Goal: Transaction & Acquisition: Purchase product/service

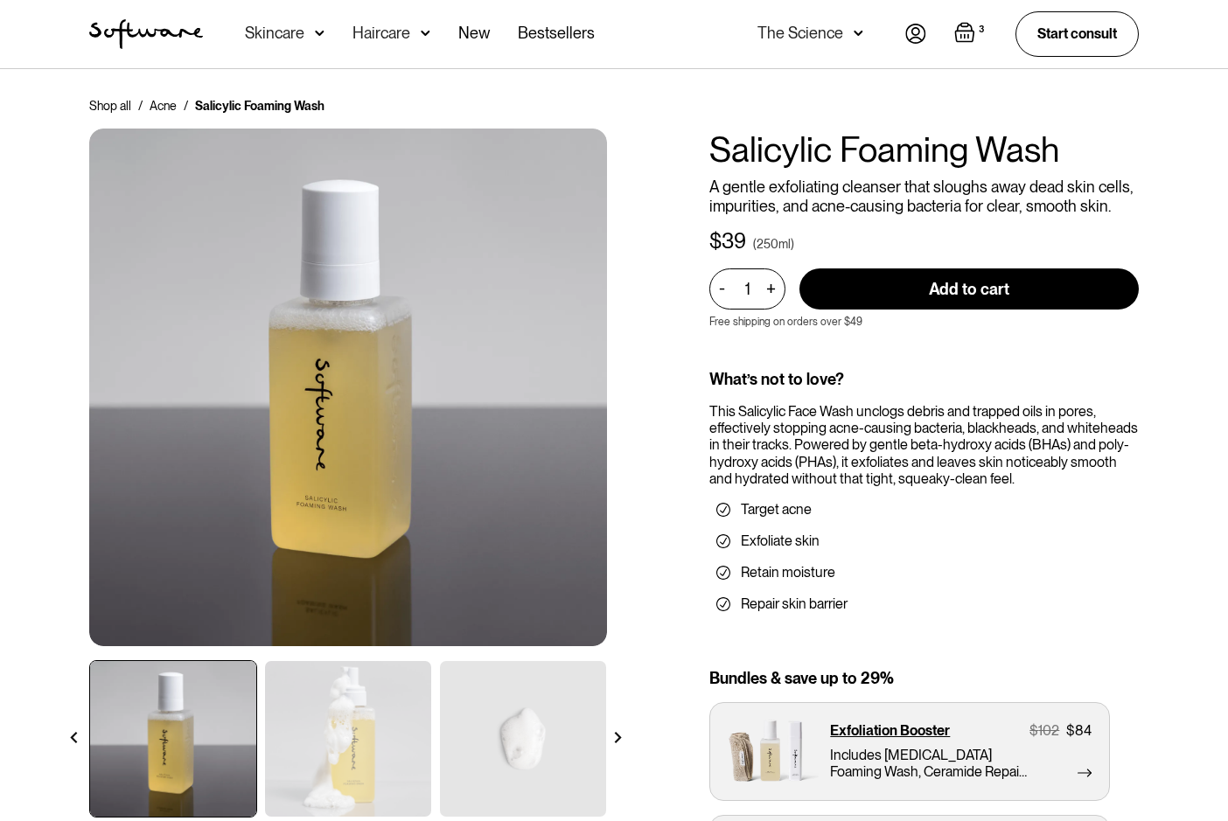
click at [959, 38] on img "Open cart containing 3 items" at bounding box center [964, 32] width 21 height 21
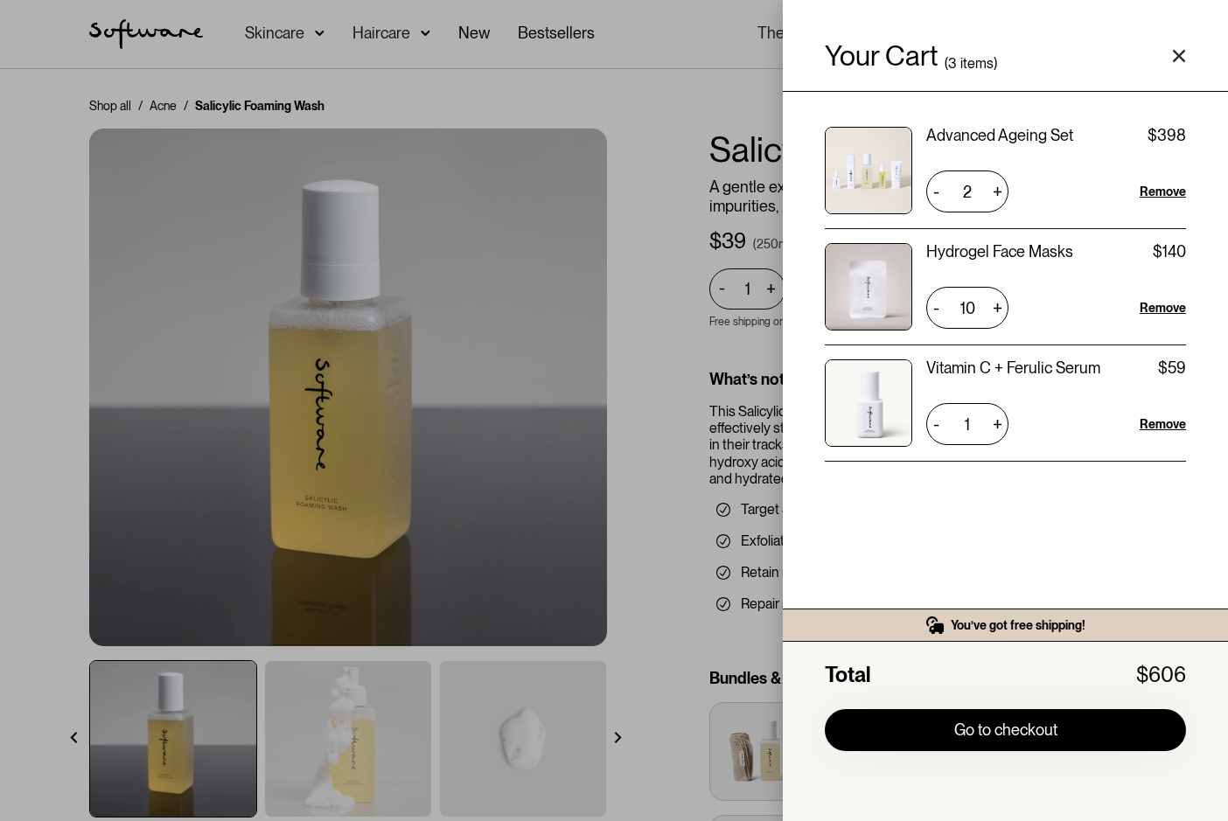
click at [941, 307] on div "-" at bounding box center [935, 308] width 19 height 28
type input "8"
click at [941, 307] on div "-" at bounding box center [935, 308] width 19 height 28
type input "7"
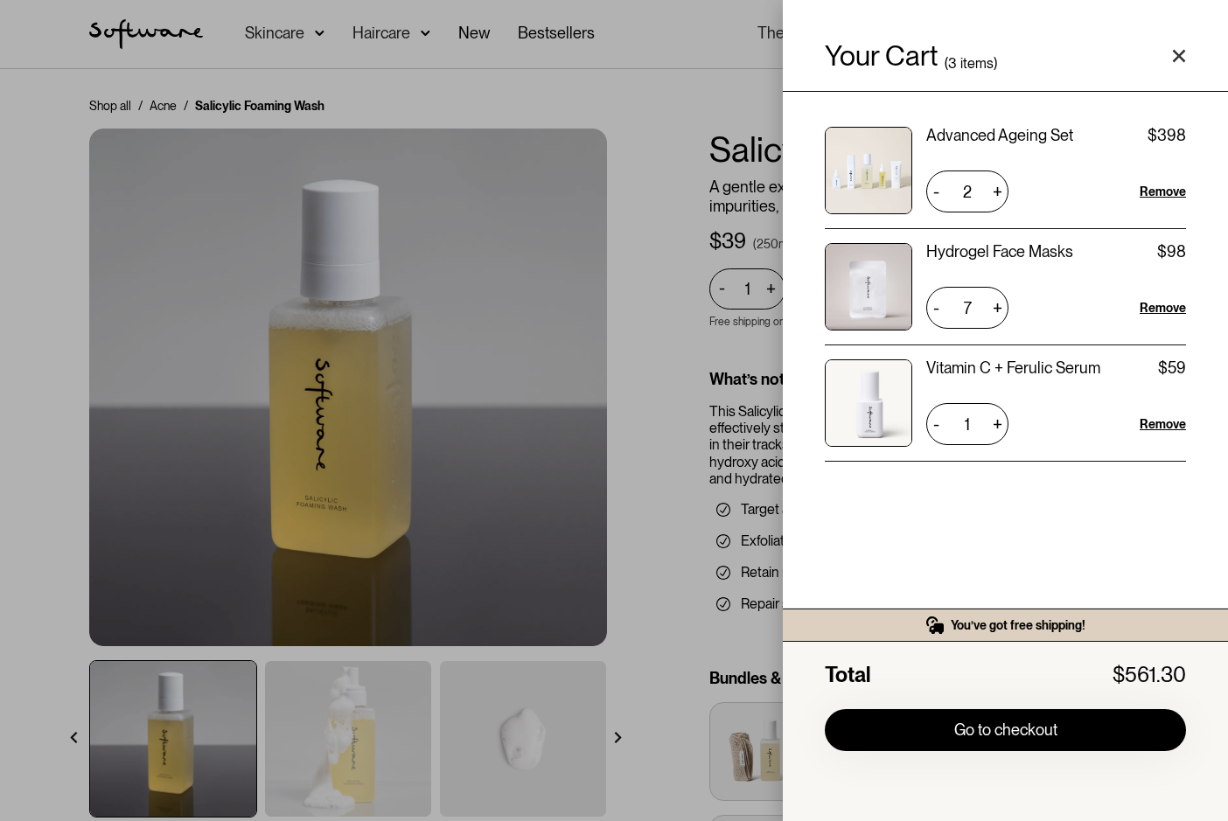
click at [945, 315] on div "-" at bounding box center [935, 308] width 19 height 28
type input "6"
drag, startPoint x: 623, startPoint y: 287, endPoint x: 332, endPoint y: 52, distance: 373.2
click at [624, 287] on div "Your Cart ( 3 items) Advanced Ageing Set $199 $398 2 + - Remove Hydrogel Face M…" at bounding box center [614, 410] width 1228 height 821
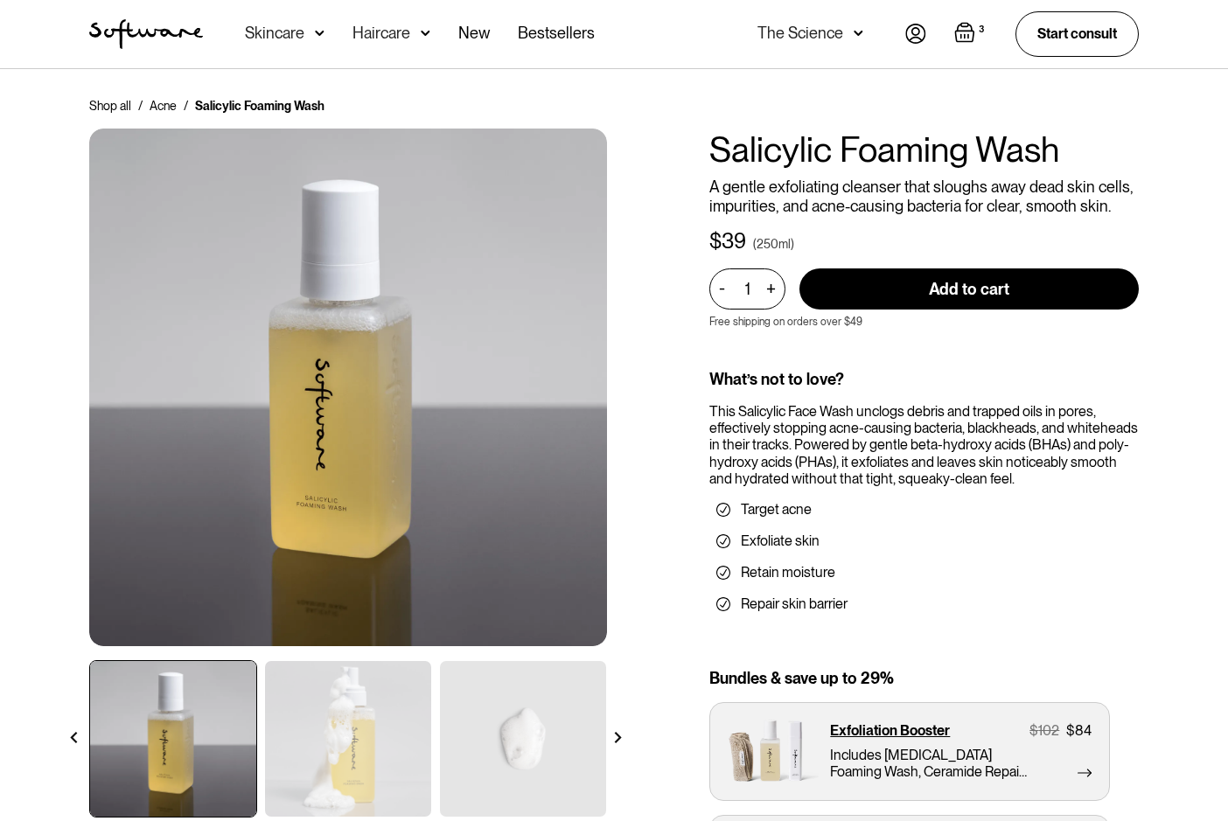
click at [269, 34] on div "Skincare" at bounding box center [274, 32] width 59 height 17
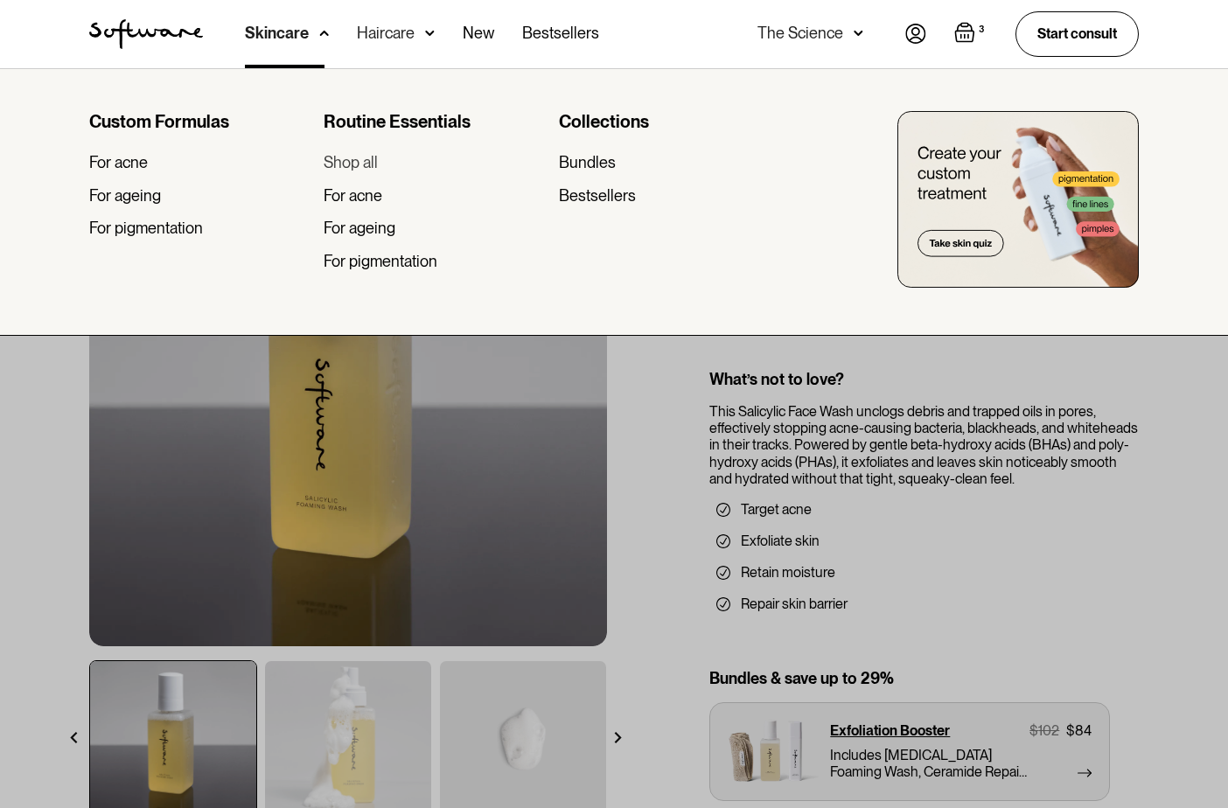
click at [350, 164] on div "Shop all" at bounding box center [351, 162] width 54 height 19
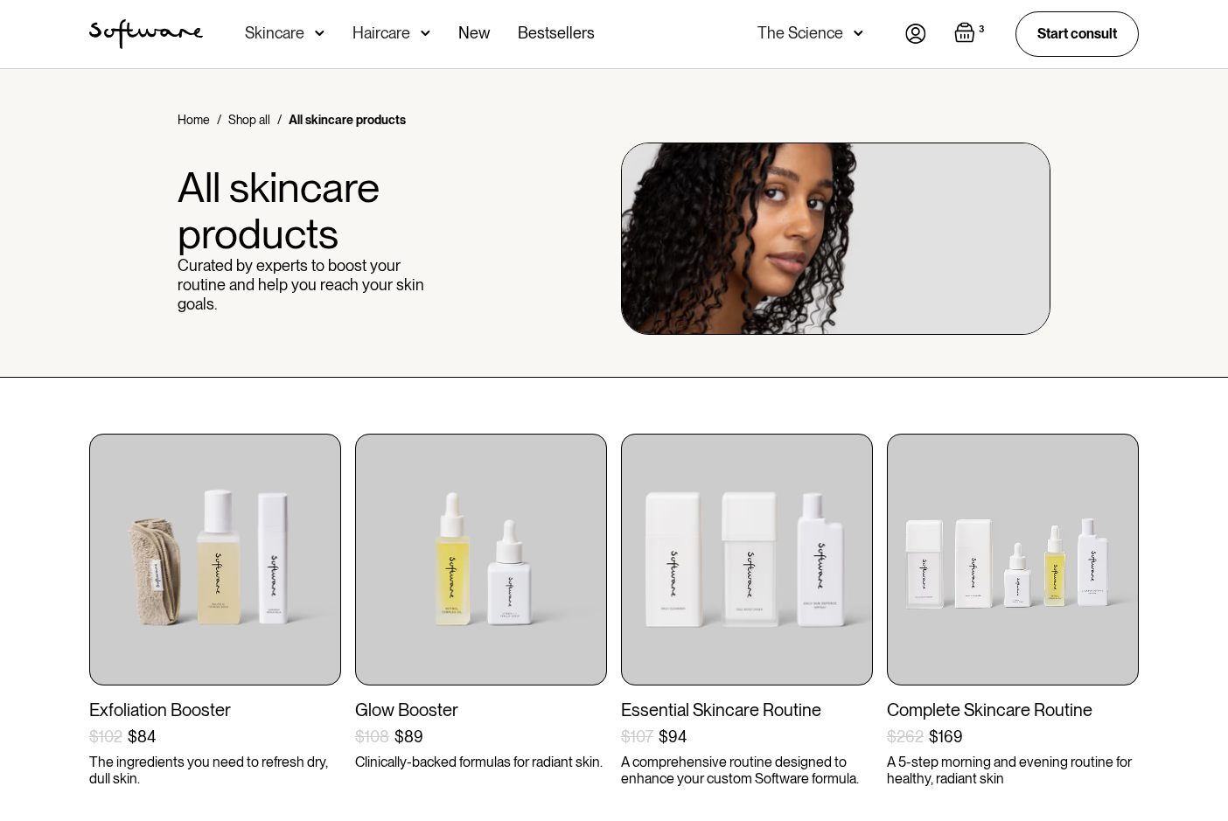
click at [966, 27] on img "Open cart containing 3 items" at bounding box center [964, 32] width 21 height 21
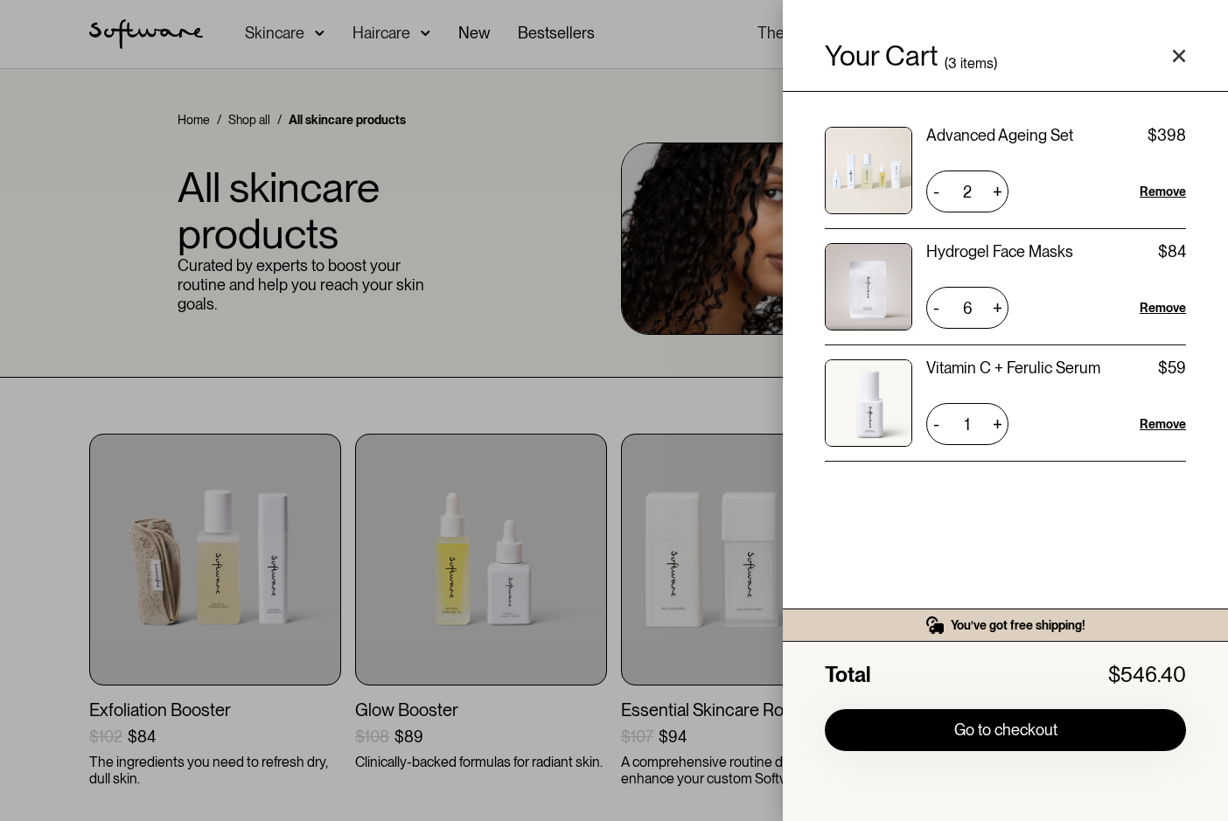
click at [940, 192] on div "-" at bounding box center [935, 192] width 19 height 28
type input "1"
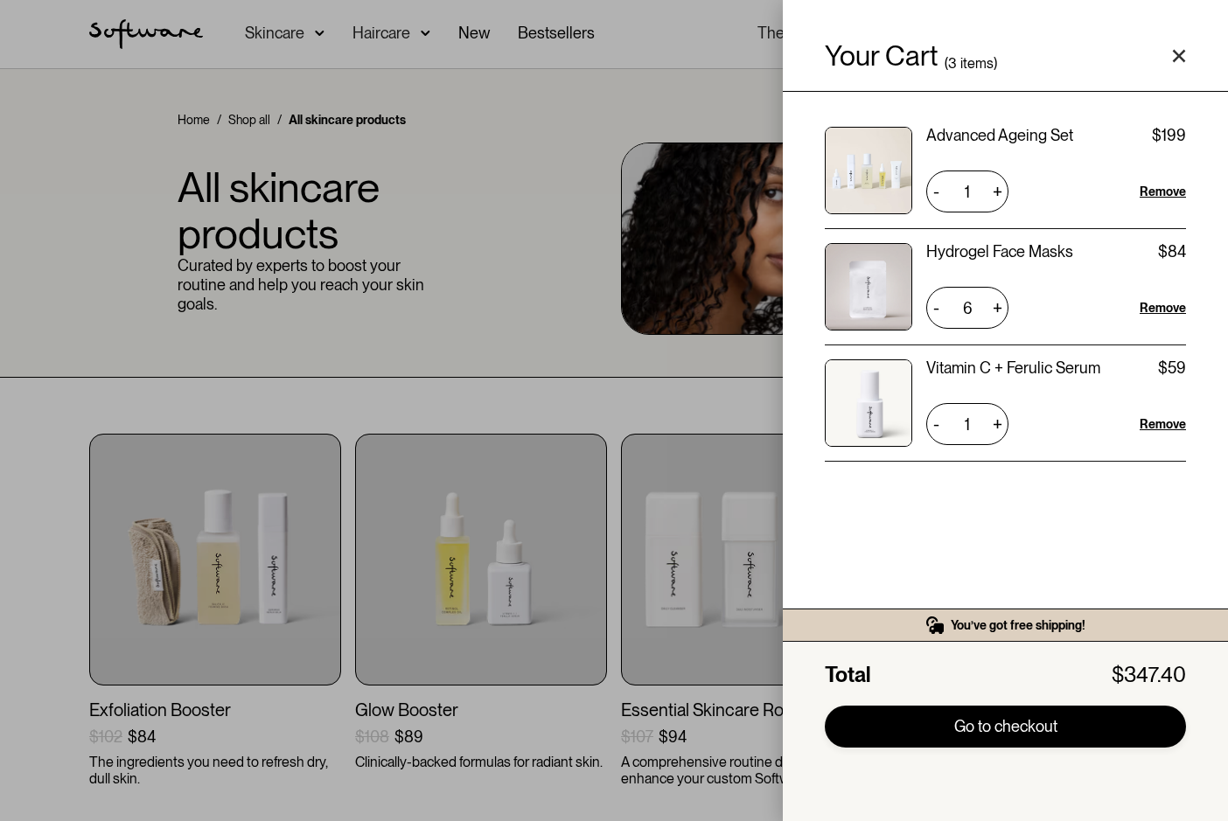
click at [957, 729] on link "Go to checkout" at bounding box center [1005, 727] width 361 height 42
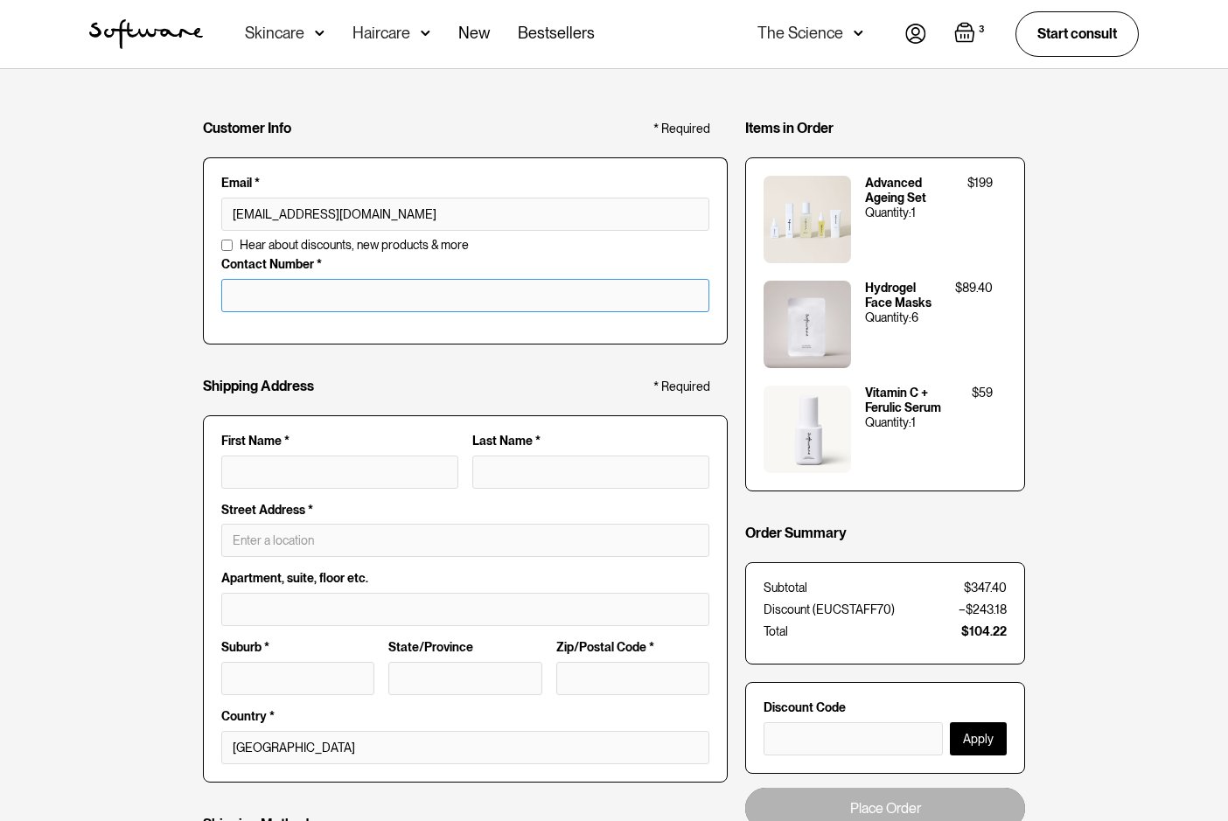
click at [502, 298] on input "tel" at bounding box center [465, 295] width 488 height 33
type input "0415575776"
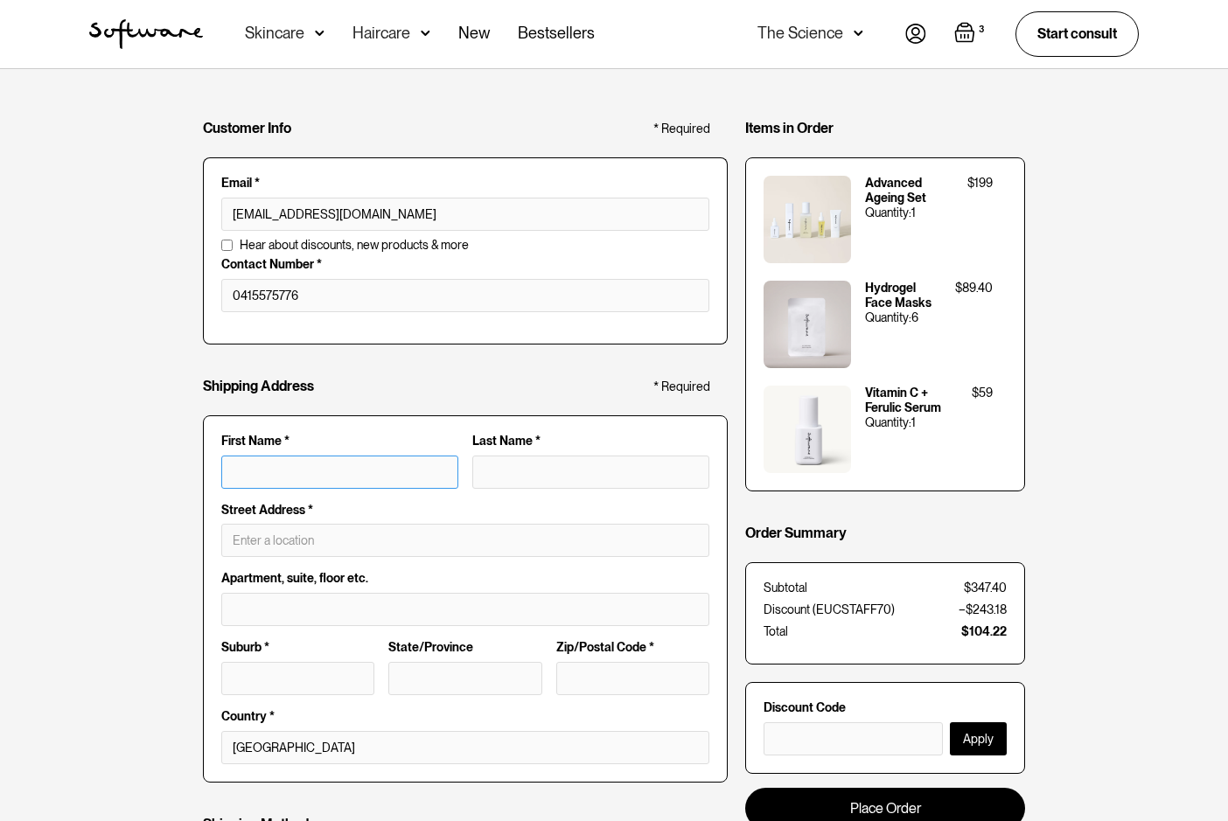
click at [310, 479] on input "First Name *" at bounding box center [339, 472] width 237 height 33
type input "Nicole"
type input "Strom"
type input "Nicole Strom"
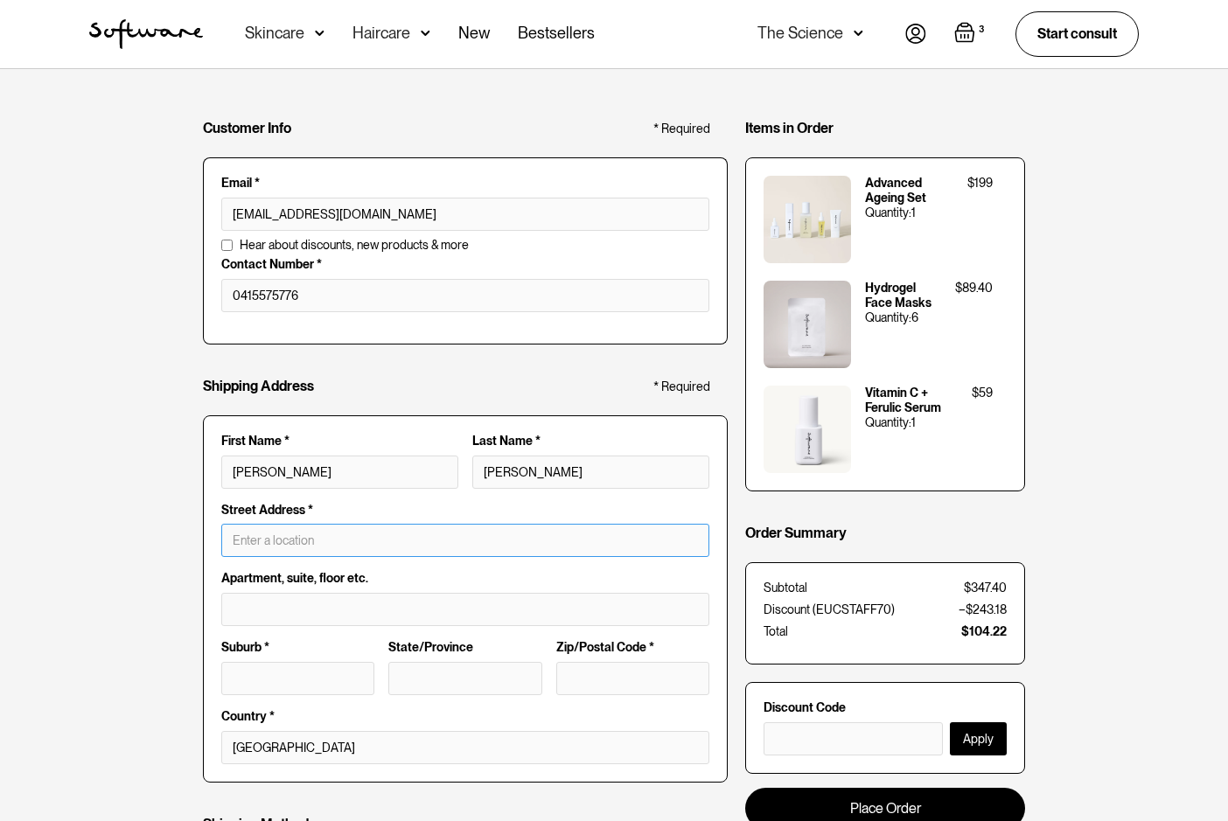
click at [358, 552] on input "text" at bounding box center [465, 540] width 488 height 33
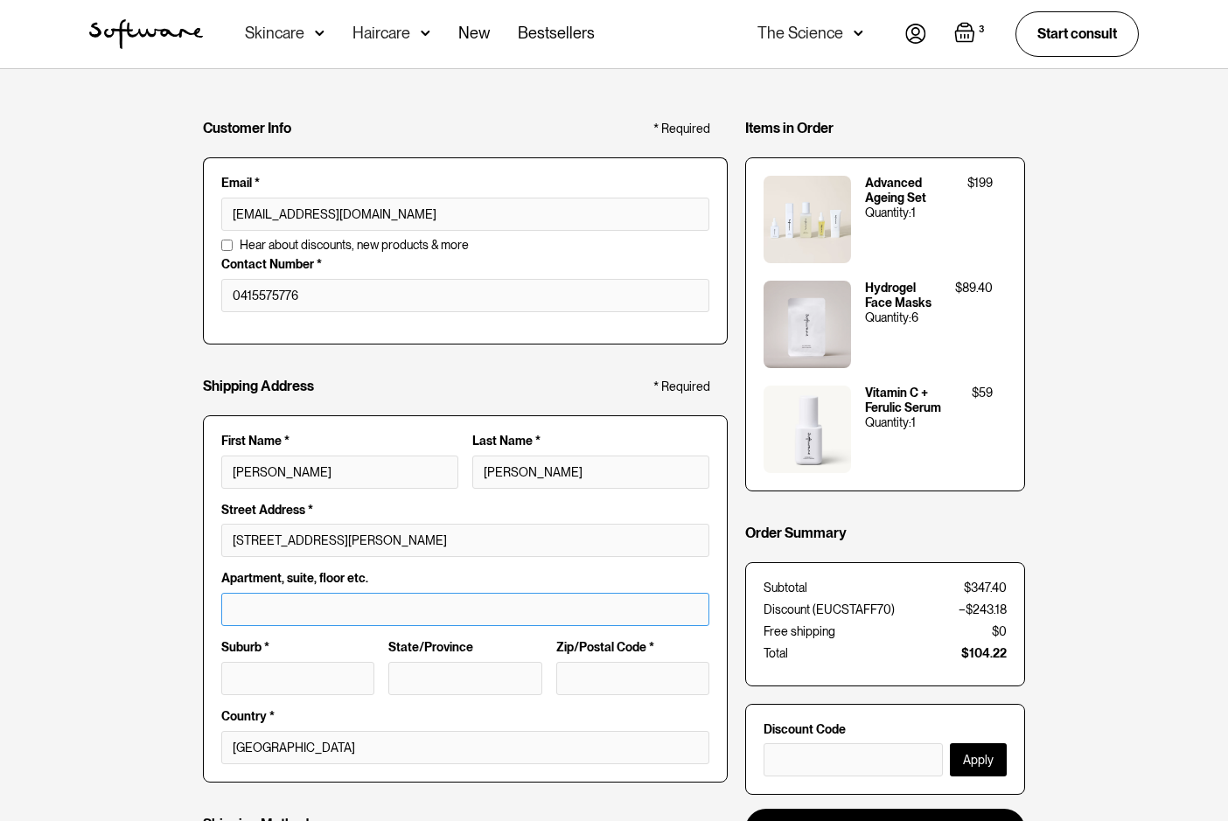
type input "66 Bowman St"
type input "402"
type input "Pyrmont"
type input "NSW"
type input "2009"
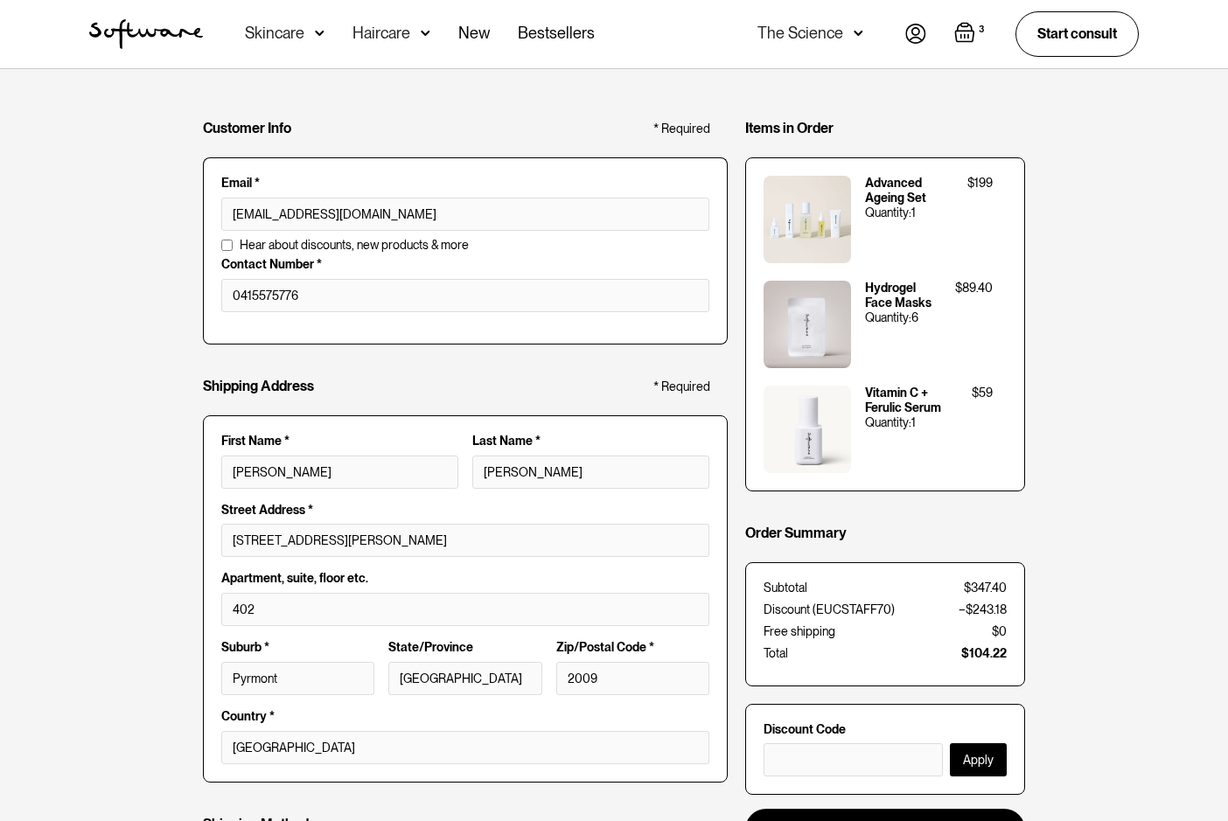
click at [155, 527] on div "Customer Info * Required Email * foodies-05mirage@icloud.com Email is invalid A…" at bounding box center [614, 631] width 1228 height 1124
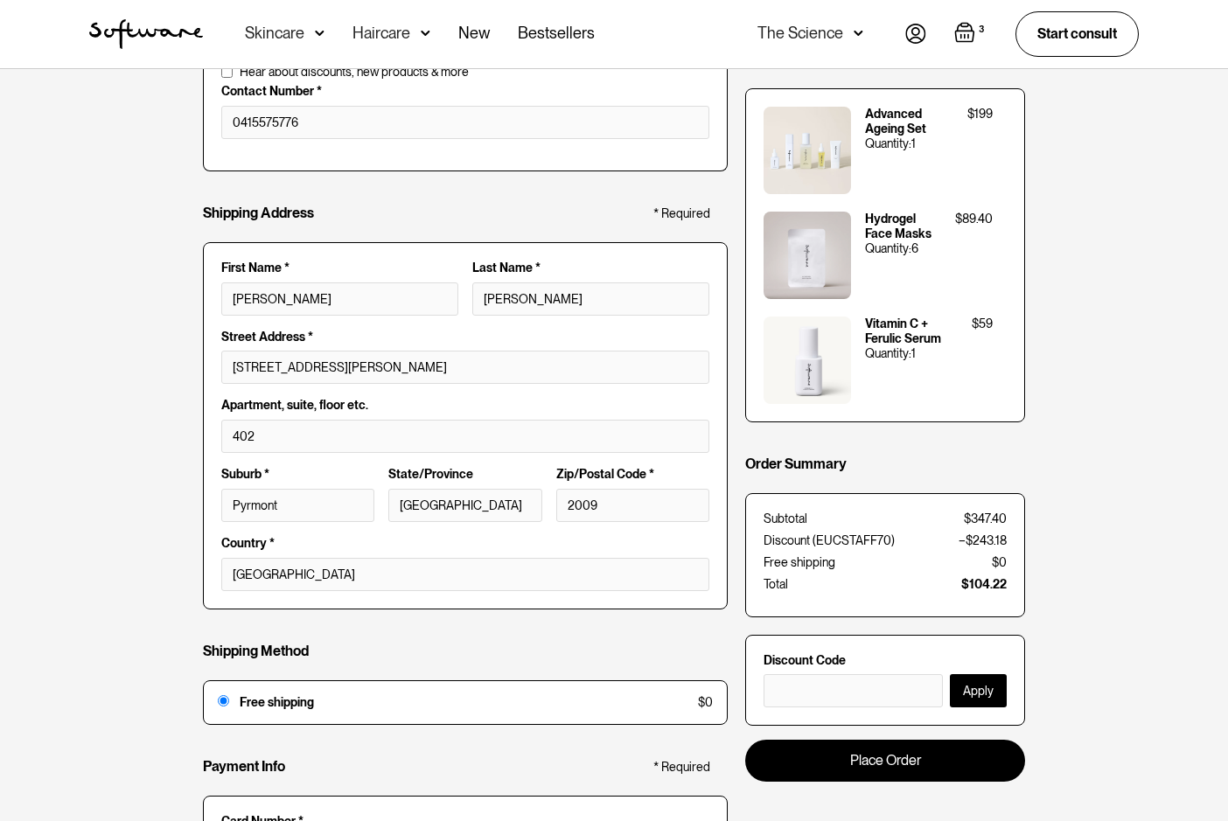
scroll to position [175, 0]
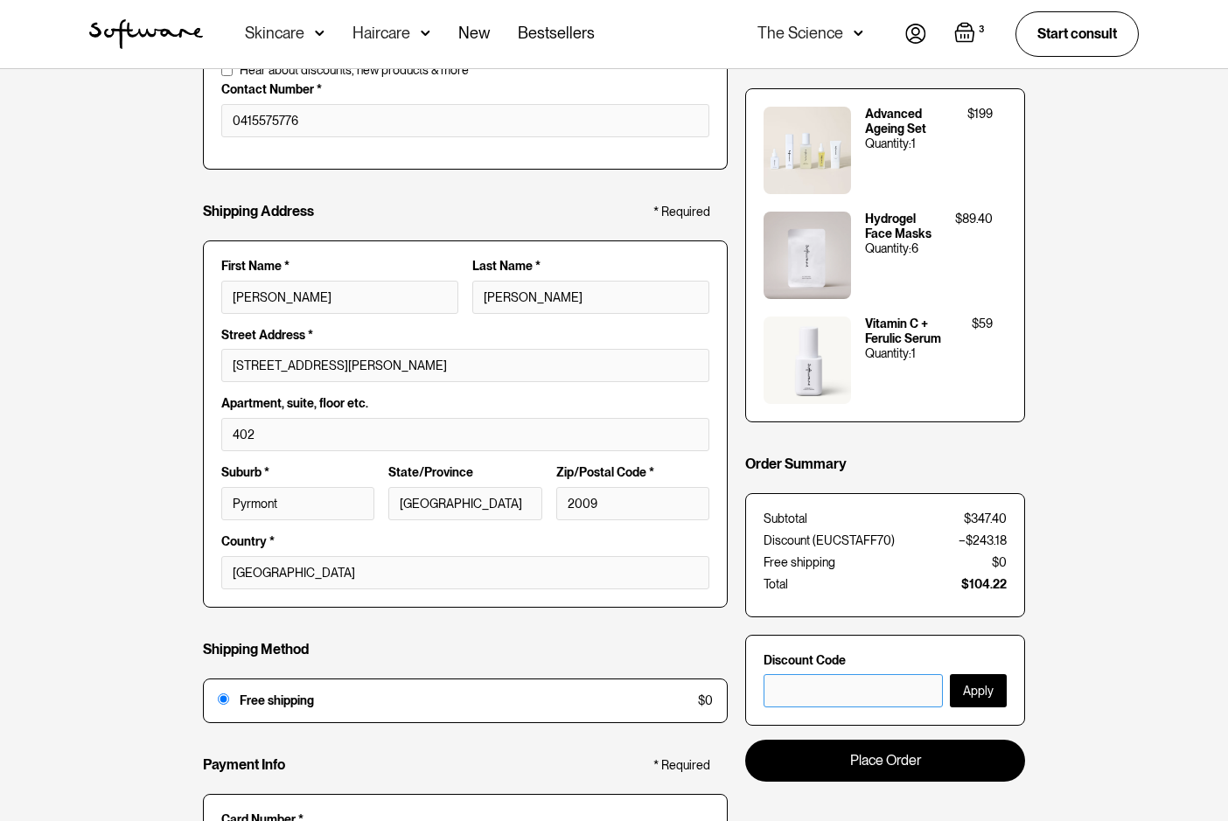
click at [799, 682] on input "text" at bounding box center [853, 690] width 179 height 33
type input "EUCSTAFF70"
click at [1058, 638] on div "Customer Info * Required Email * foodies-05mirage@icloud.com Email is invalid A…" at bounding box center [614, 456] width 1228 height 1124
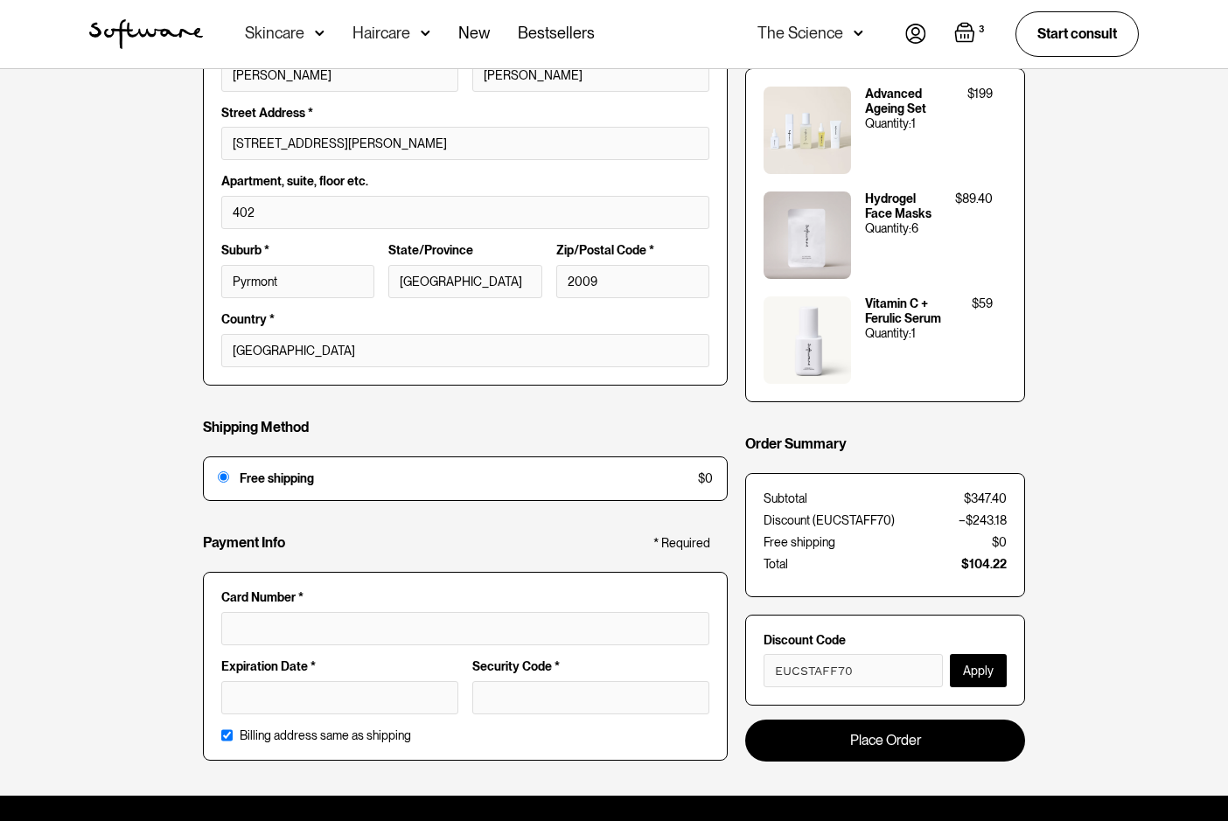
scroll to position [437, 0]
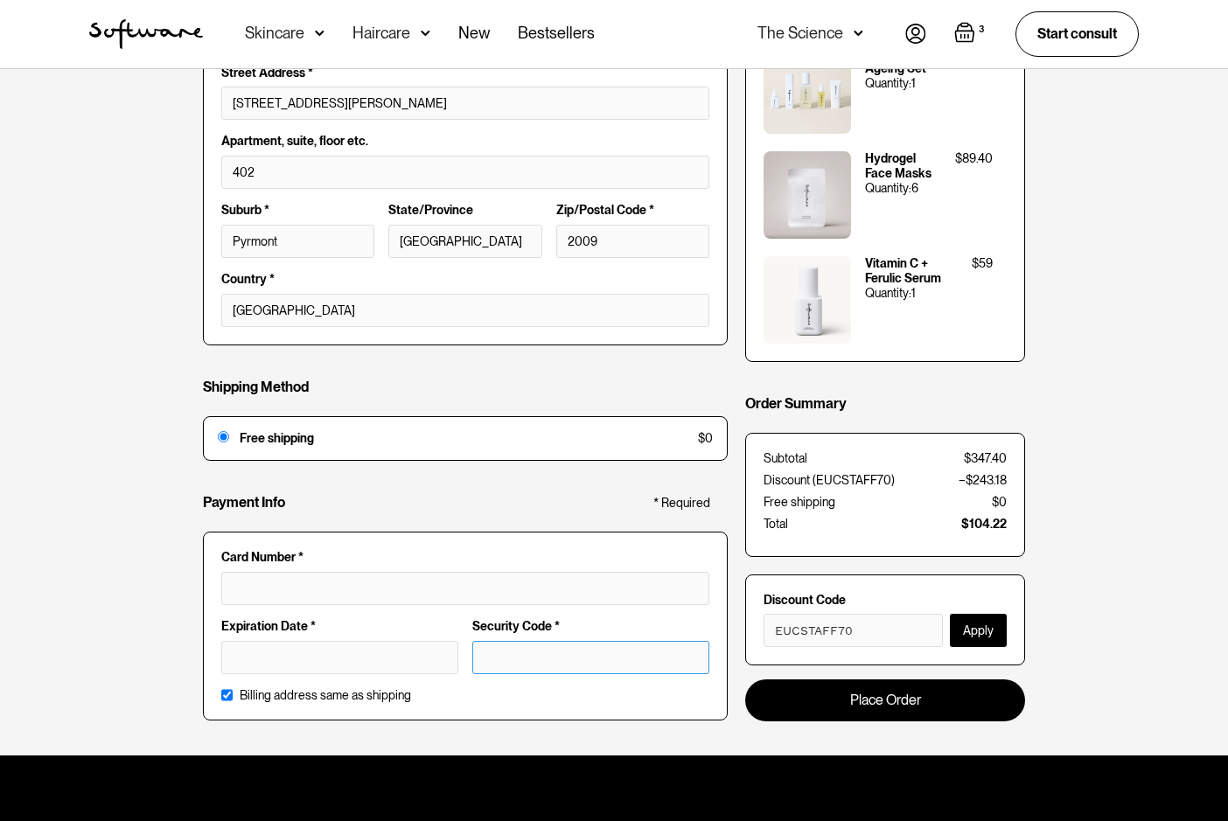
click at [172, 611] on div "Customer Info * Required Email * foodies-05mirage@icloud.com Email is invalid A…" at bounding box center [614, 194] width 1228 height 1124
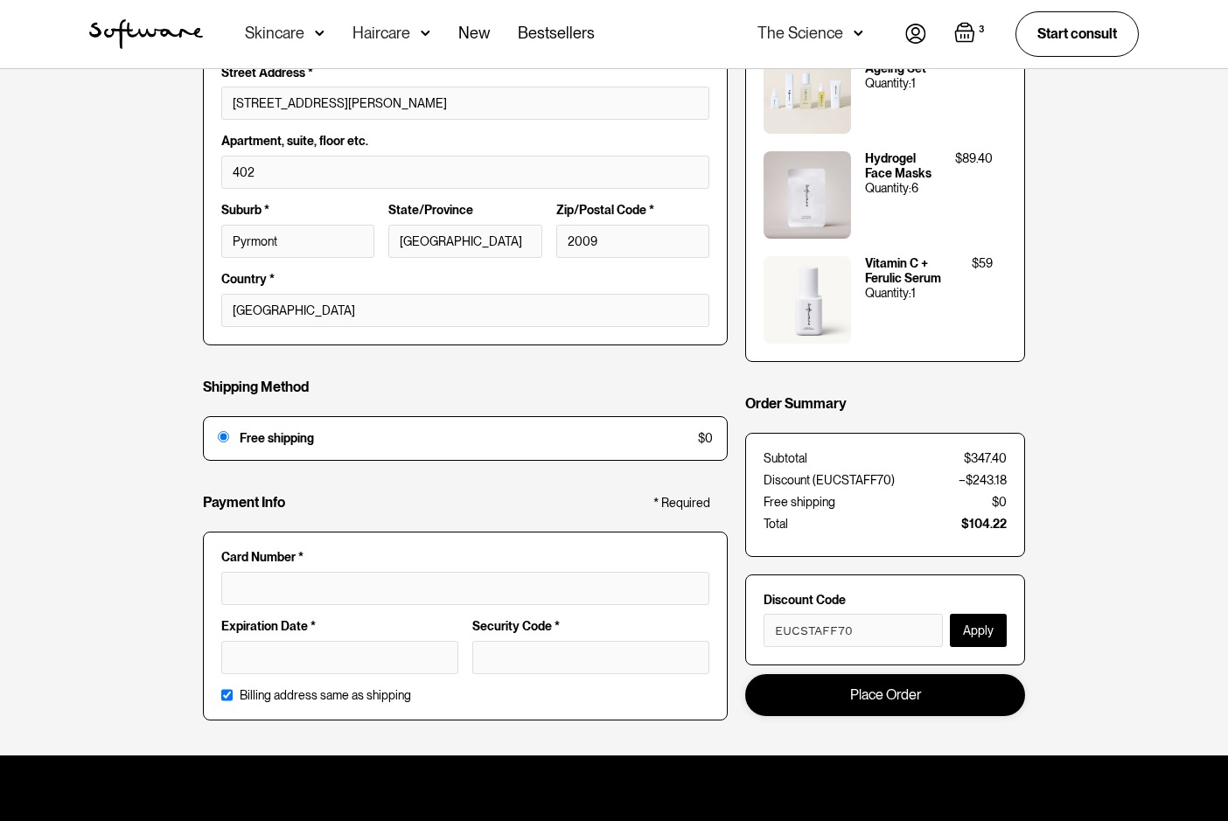
click at [847, 701] on link "Place Order" at bounding box center [885, 694] width 280 height 41
